Goal: Task Accomplishment & Management: Complete application form

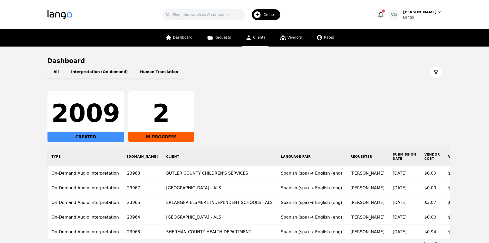
drag, startPoint x: 259, startPoint y: 36, endPoint x: 264, endPoint y: 39, distance: 5.5
click at [259, 36] on span "Clients" at bounding box center [259, 37] width 12 height 4
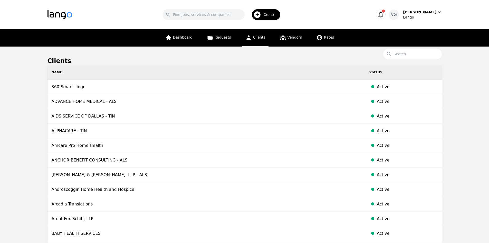
click at [272, 16] on span "Create" at bounding box center [272, 14] width 16 height 5
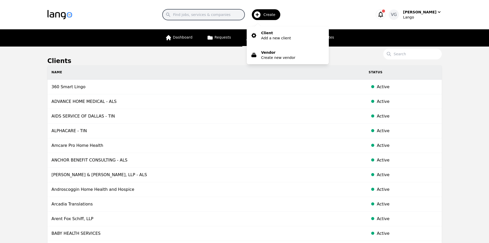
click at [225, 14] on input "Search" at bounding box center [204, 14] width 82 height 11
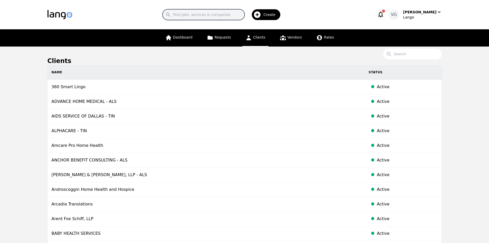
paste input "Tri-Rivers Career Center"
type input "Tri-Rivers Career Center"
drag, startPoint x: 227, startPoint y: 15, endPoint x: 90, endPoint y: -7, distance: 137.9
click at [90, 0] on html "Search Tri-Rivers Career Center Create [PERSON_NAME] Gjochi Lango Dashboard Req…" at bounding box center [244, 121] width 489 height 243
type input "TRI"
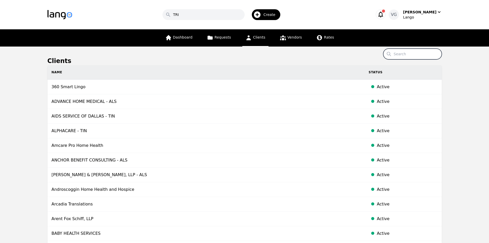
drag, startPoint x: 401, startPoint y: 53, endPoint x: 394, endPoint y: 54, distance: 6.8
click at [401, 54] on input "Search" at bounding box center [413, 54] width 59 height 11
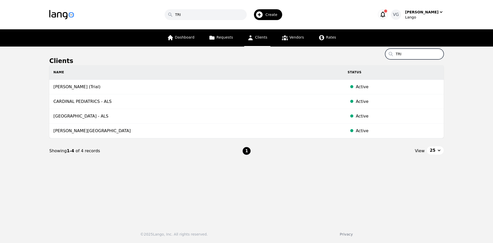
type input "TRI"
click at [219, 17] on input "TRI" at bounding box center [206, 14] width 82 height 11
click at [264, 14] on icon "button" at bounding box center [259, 15] width 8 height 8
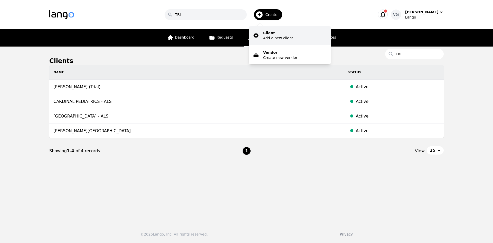
click at [275, 33] on p "Client" at bounding box center [278, 32] width 30 height 5
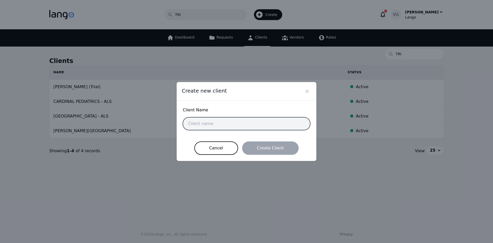
click at [219, 121] on input "text" at bounding box center [246, 123] width 127 height 13
paste input "Tri-Rivers Career Center"
drag, startPoint x: 231, startPoint y: 126, endPoint x: 152, endPoint y: 116, distance: 80.1
click at [151, 121] on div "Create new client Client Name Tri-Rivers Career Center Cancel Create Client" at bounding box center [246, 121] width 493 height 243
paste input "RI-RIVERS CAREER CENTER"
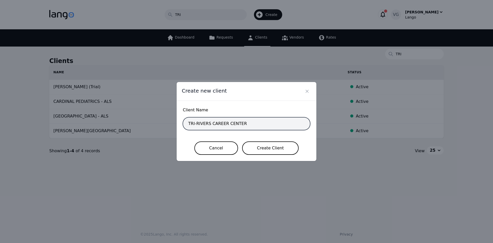
type input "TRI-RIVERS CAREER CENTER"
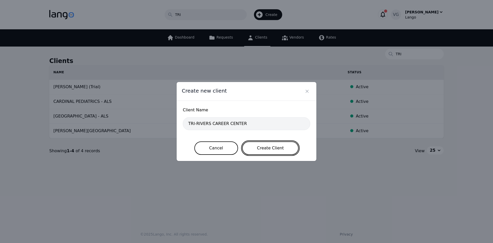
click at [257, 146] on button "Create Client" at bounding box center [270, 147] width 57 height 13
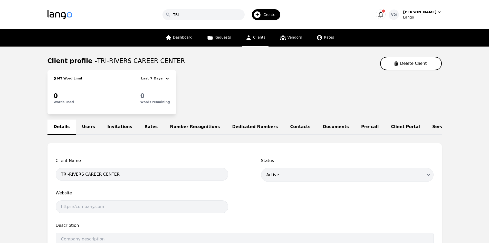
click at [80, 127] on link "Users" at bounding box center [88, 126] width 25 height 15
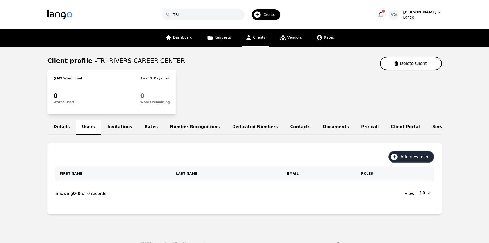
click at [416, 159] on span "Add new user" at bounding box center [417, 157] width 32 height 6
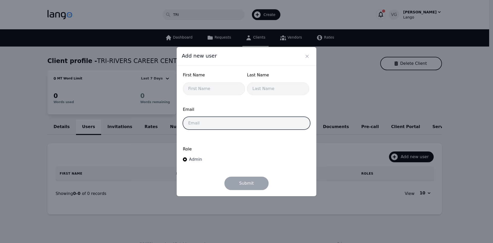
click at [206, 121] on input "email" at bounding box center [246, 123] width 127 height 13
paste input "[EMAIL_ADDRESS][DOMAIN_NAME]"
type input "[EMAIL_ADDRESS][DOMAIN_NAME]"
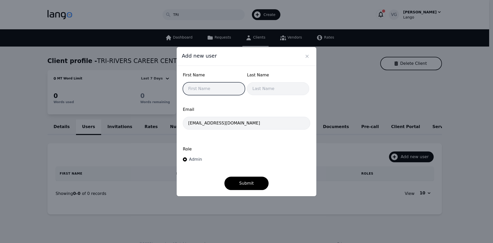
click at [211, 87] on input "text" at bounding box center [214, 88] width 62 height 13
type input "j"
type input "[PERSON_NAME]"
click at [250, 89] on input "text" at bounding box center [278, 88] width 62 height 13
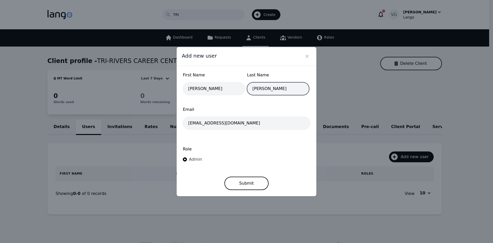
type input "[PERSON_NAME]"
click at [256, 180] on button "Submit" at bounding box center [247, 182] width 44 height 13
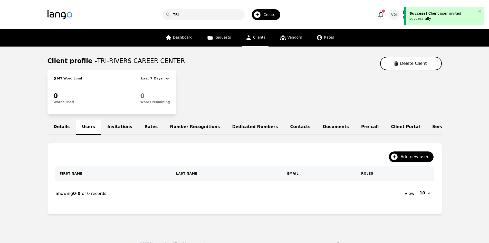
click at [106, 180] on th "First Name" at bounding box center [114, 173] width 117 height 14
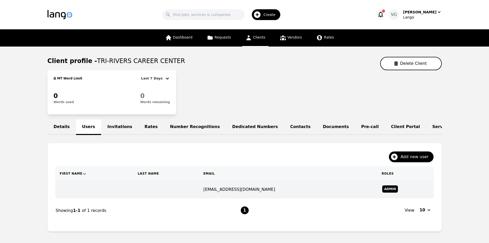
click at [109, 198] on td at bounding box center [95, 189] width 78 height 17
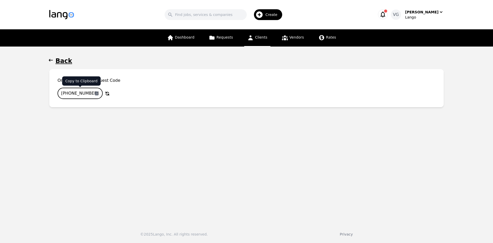
click at [96, 91] on button "button" at bounding box center [96, 93] width 8 height 8
